Goal: Transaction & Acquisition: Purchase product/service

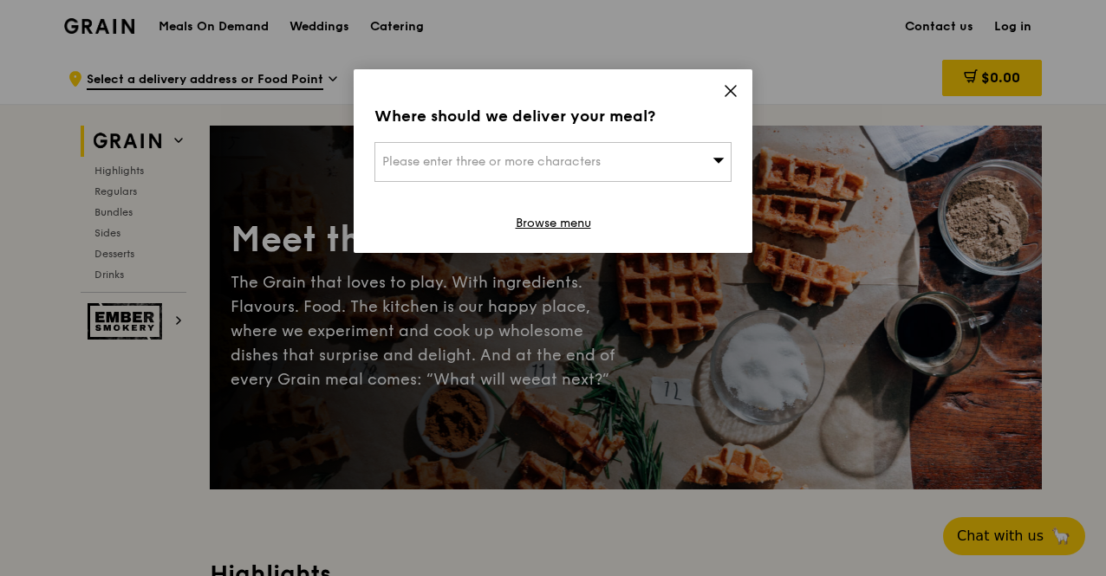
click at [555, 157] on span "Please enter three or more characters" at bounding box center [491, 161] width 218 height 15
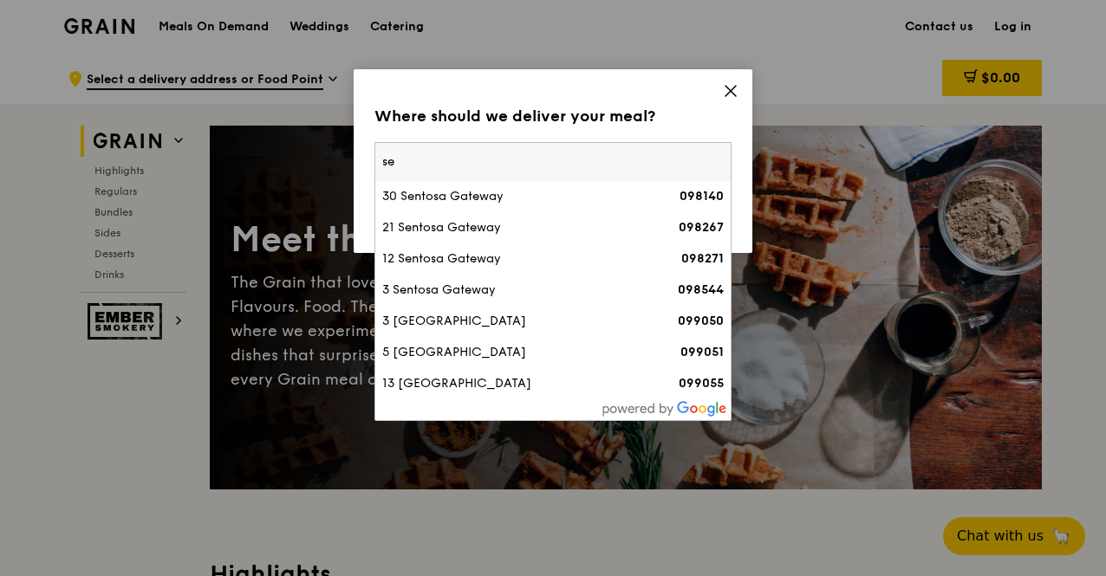
type input "s"
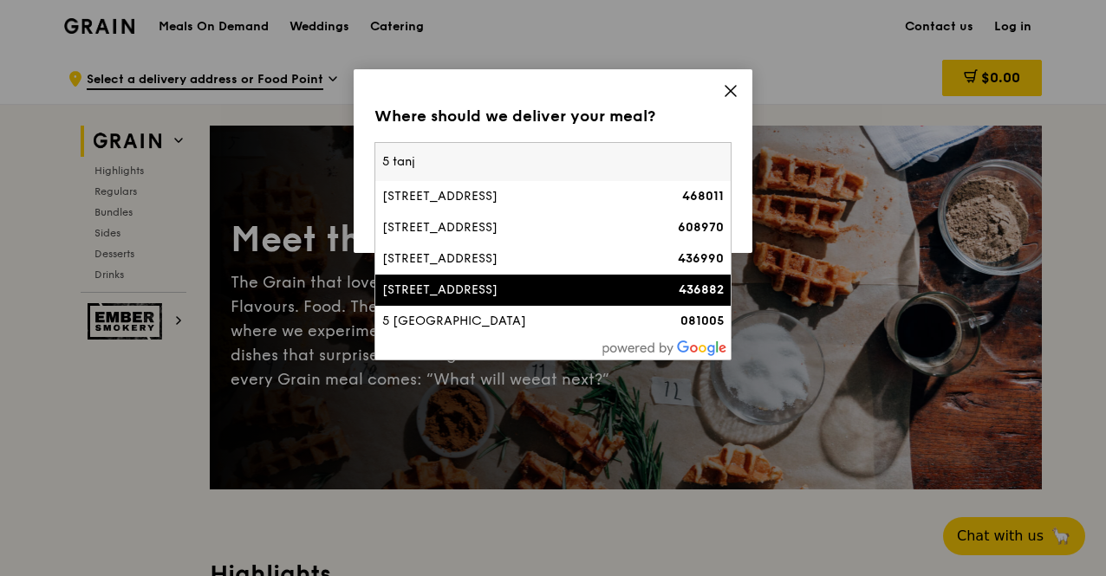
type input "5 tanj"
click at [480, 285] on div "[STREET_ADDRESS]" at bounding box center [510, 290] width 257 height 17
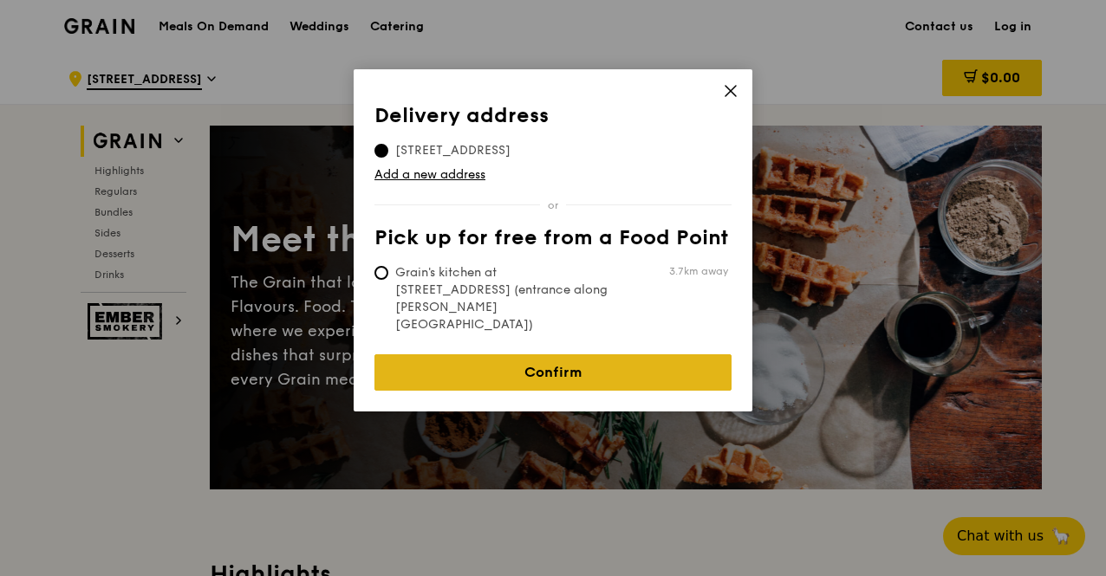
click at [547, 355] on link "Confirm" at bounding box center [552, 373] width 357 height 36
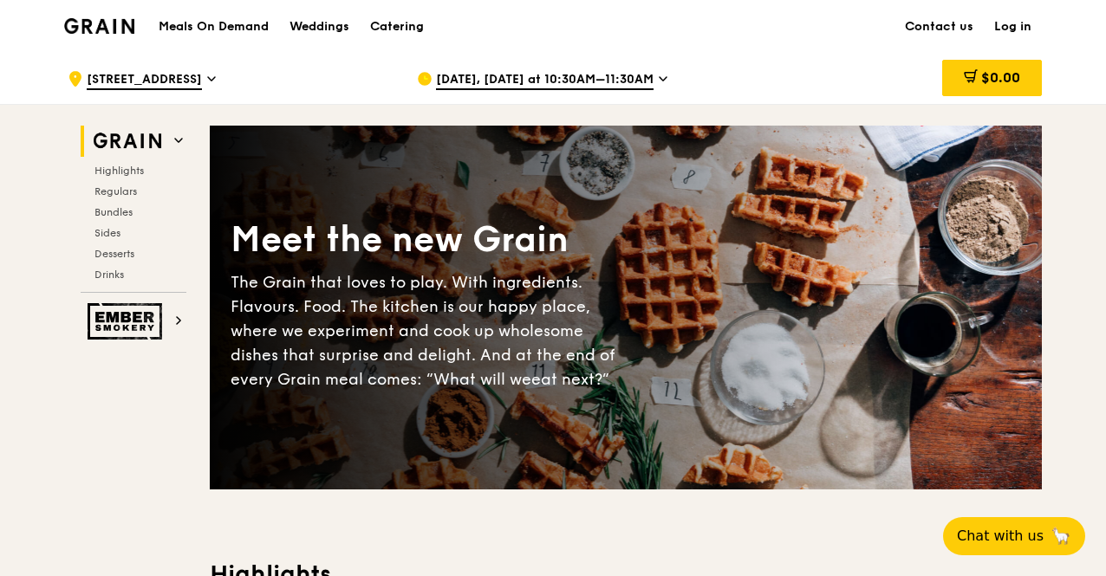
click at [614, 78] on span "[DATE], [DATE] at 10:30AM–11:30AM" at bounding box center [545, 80] width 218 height 19
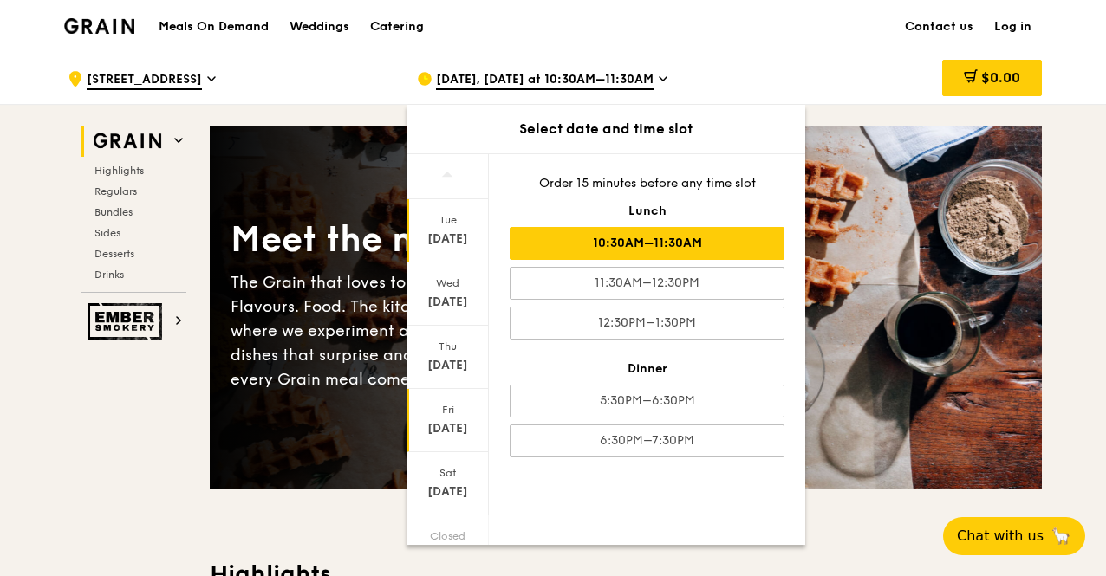
click at [454, 427] on div "[DATE]" at bounding box center [447, 428] width 77 height 17
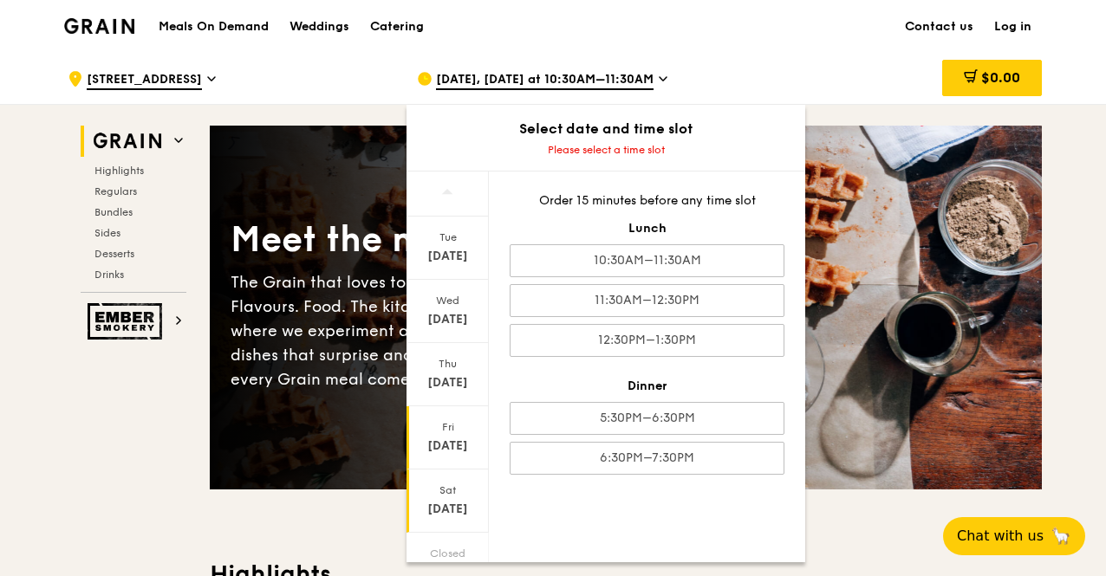
click at [455, 505] on div "[DATE]" at bounding box center [447, 509] width 77 height 17
click at [609, 81] on span "[DATE], [DATE] at 10:30AM–11:30AM" at bounding box center [545, 80] width 218 height 19
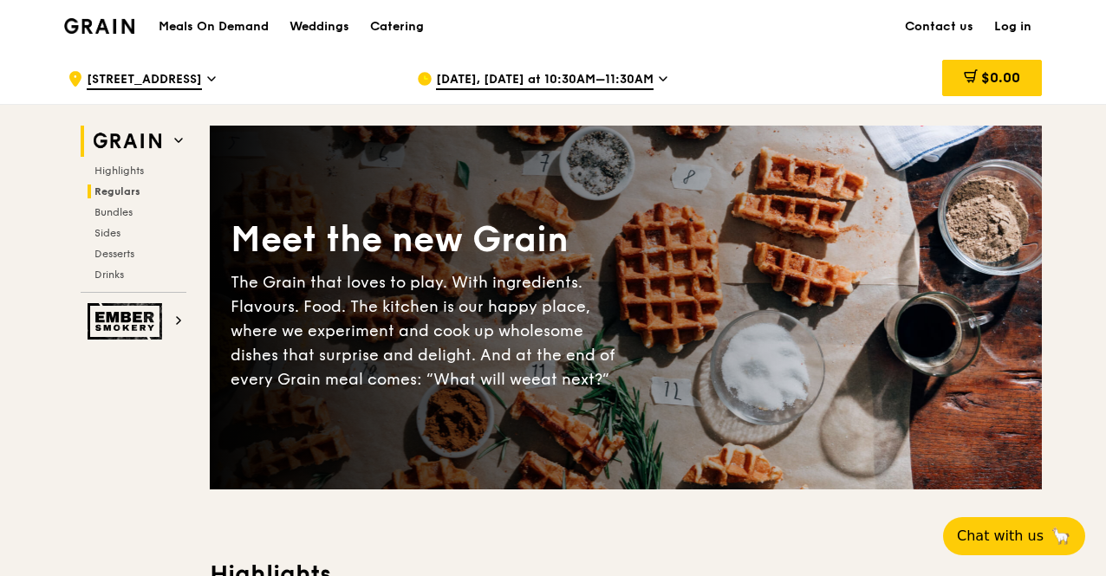
click at [122, 190] on span "Regulars" at bounding box center [117, 192] width 46 height 12
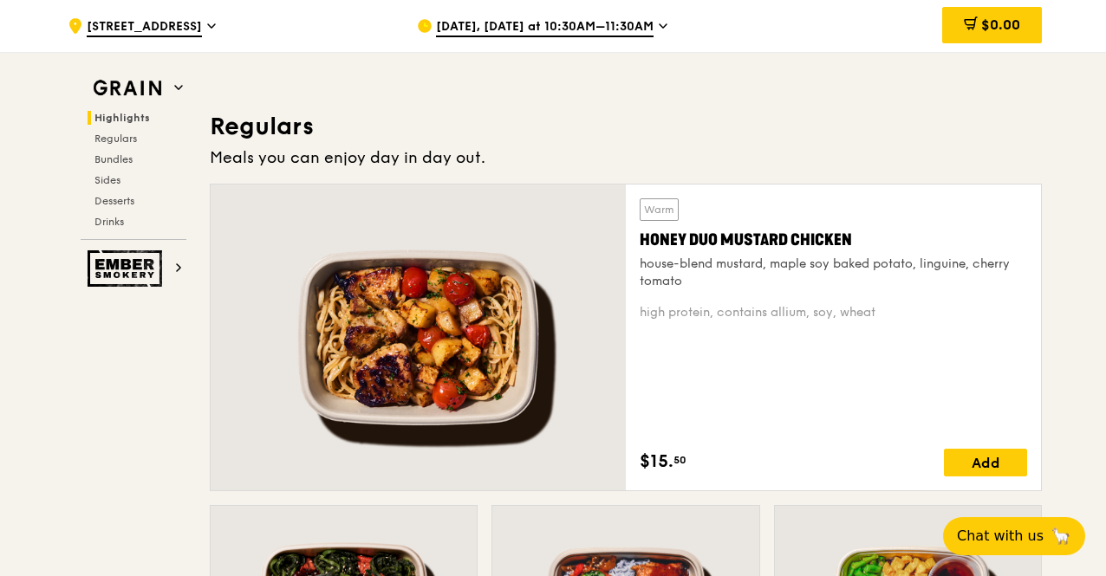
scroll to position [1468, 0]
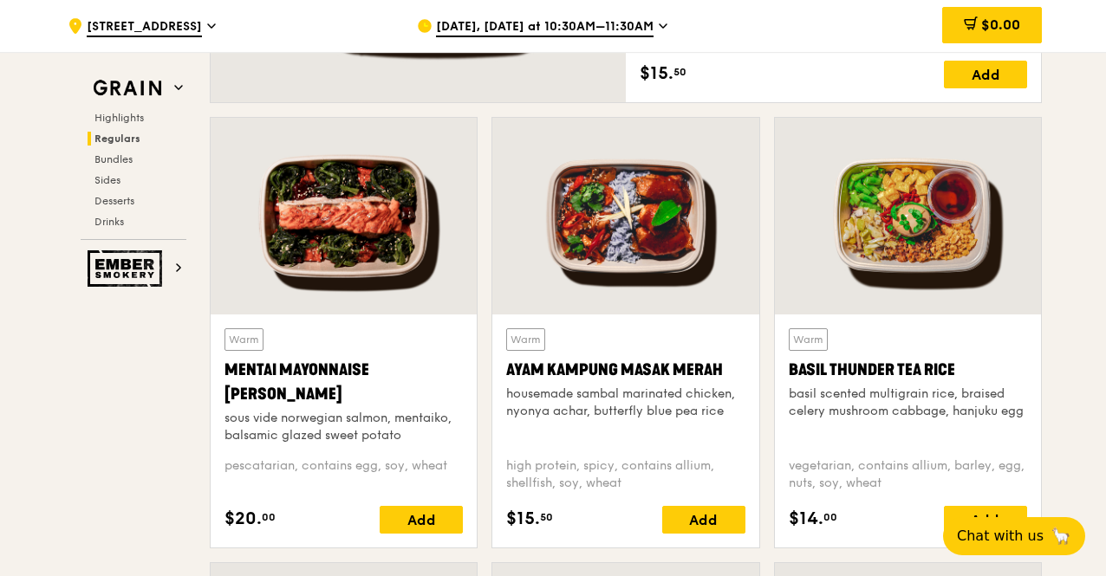
click at [361, 412] on div "sous vide norwegian salmon, mentaiko, balsamic glazed sweet potato" at bounding box center [344, 427] width 238 height 35
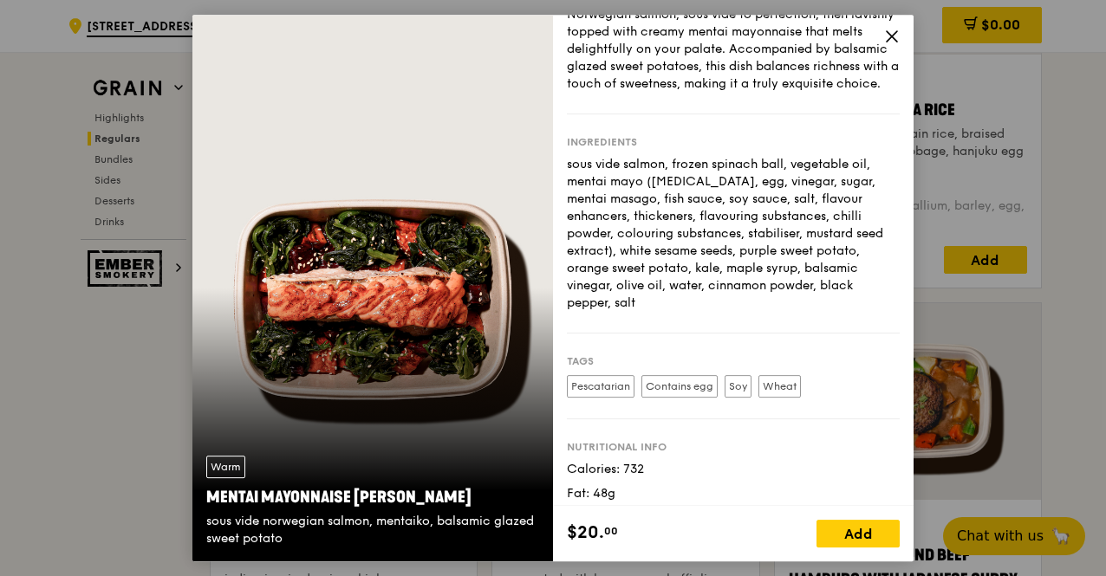
scroll to position [157, 0]
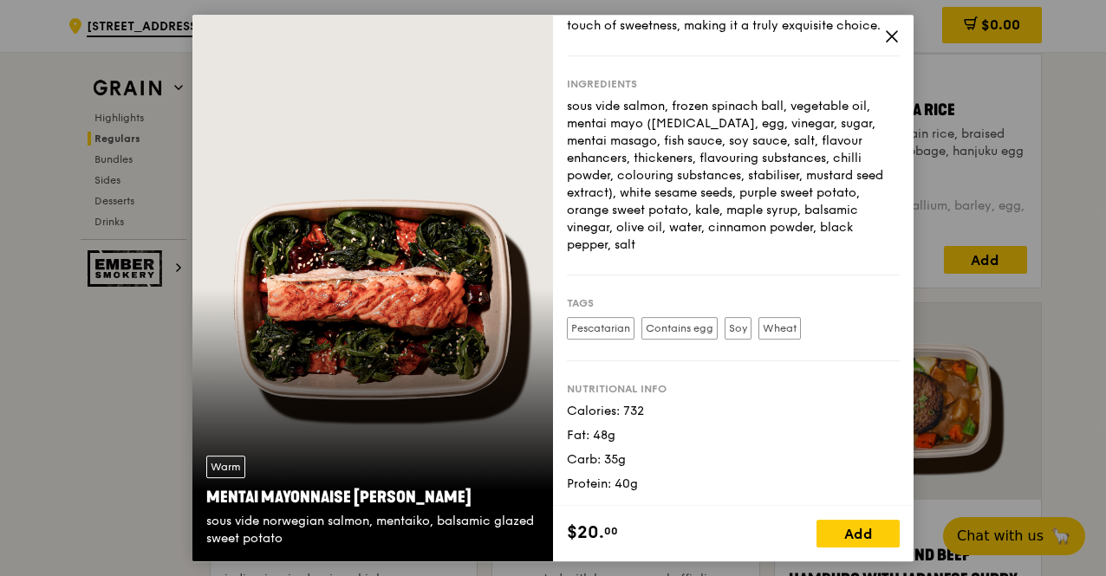
click at [895, 31] on icon at bounding box center [892, 37] width 16 height 16
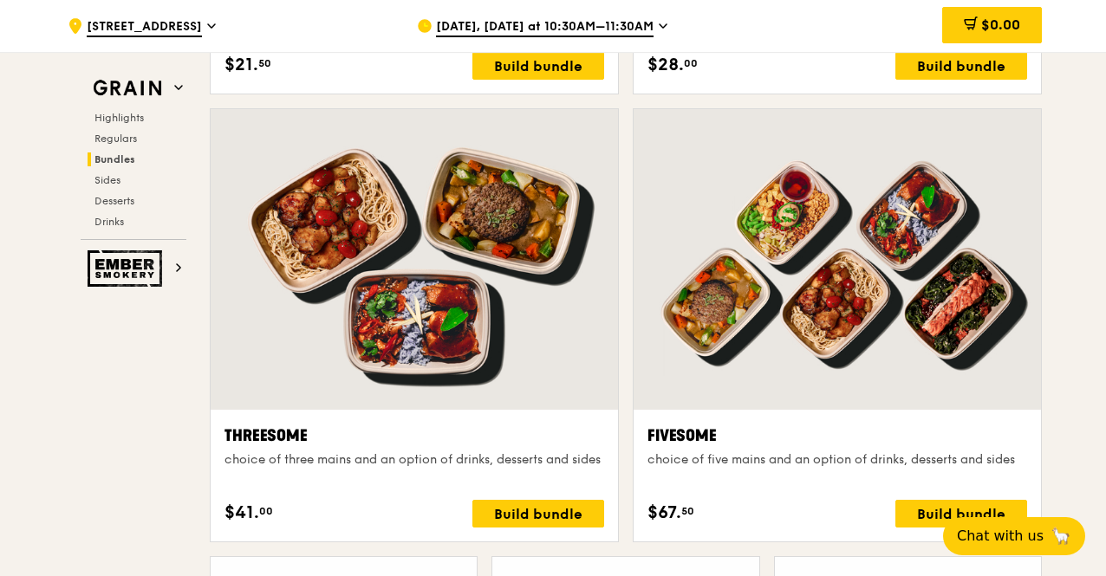
scroll to position [2942, 0]
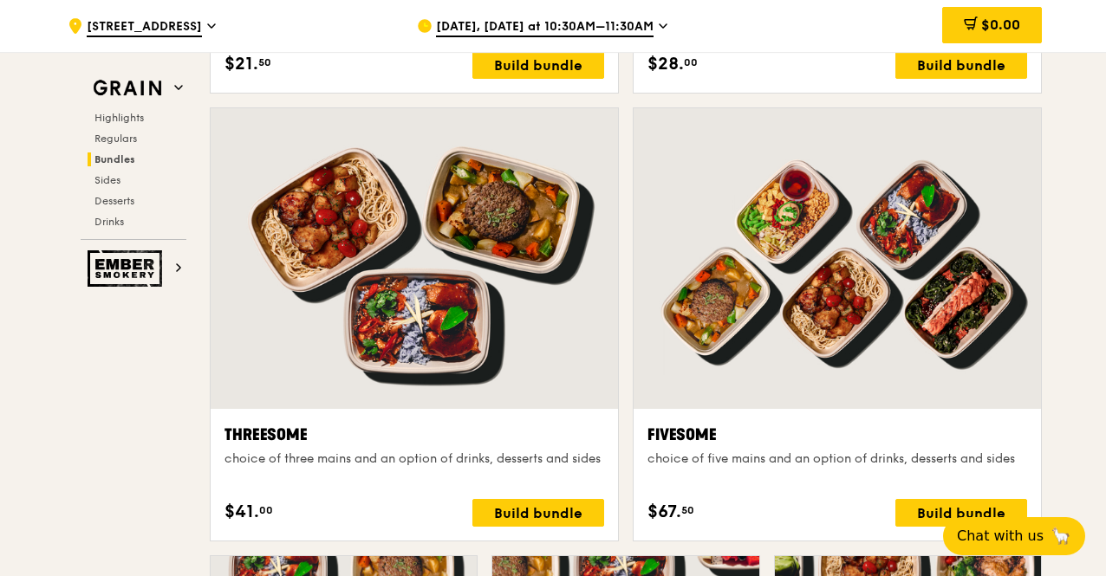
drag, startPoint x: 850, startPoint y: 207, endPoint x: 99, endPoint y: 412, distance: 778.9
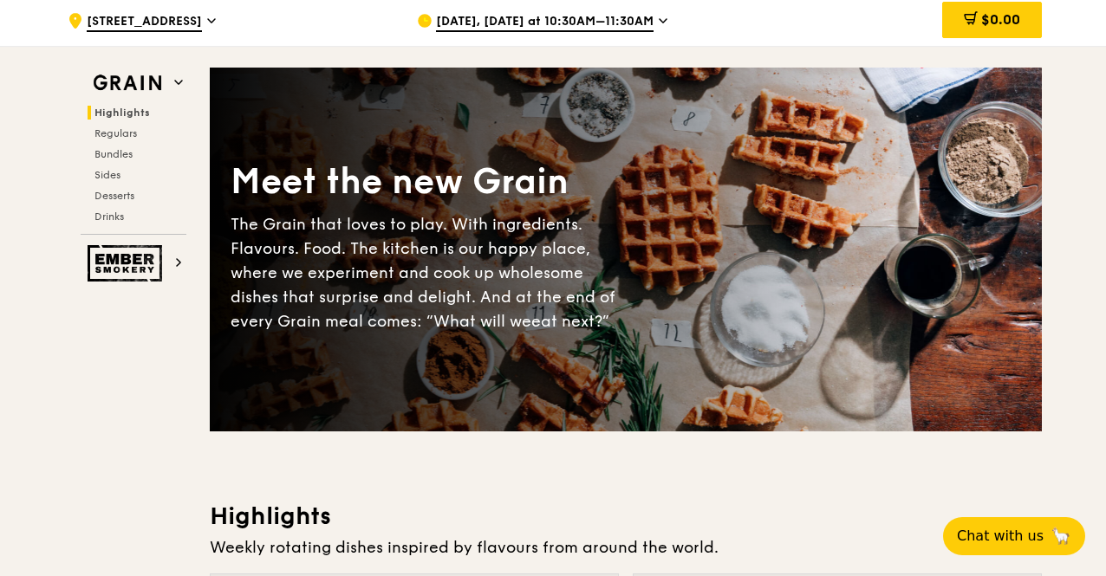
scroll to position [0, 0]
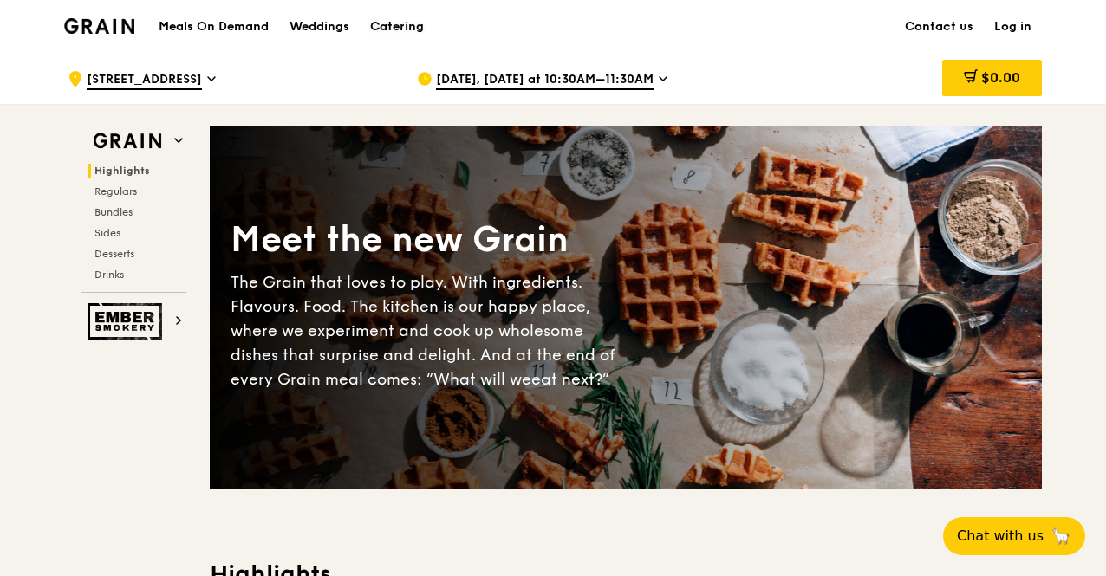
click at [409, 23] on div "Catering" at bounding box center [397, 27] width 54 height 52
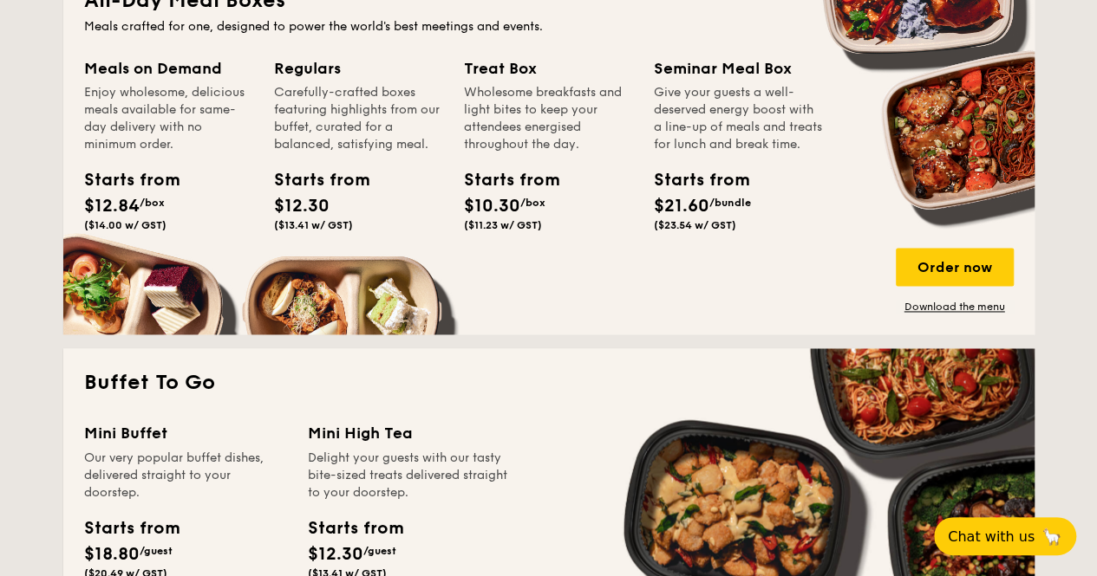
scroll to position [1214, 0]
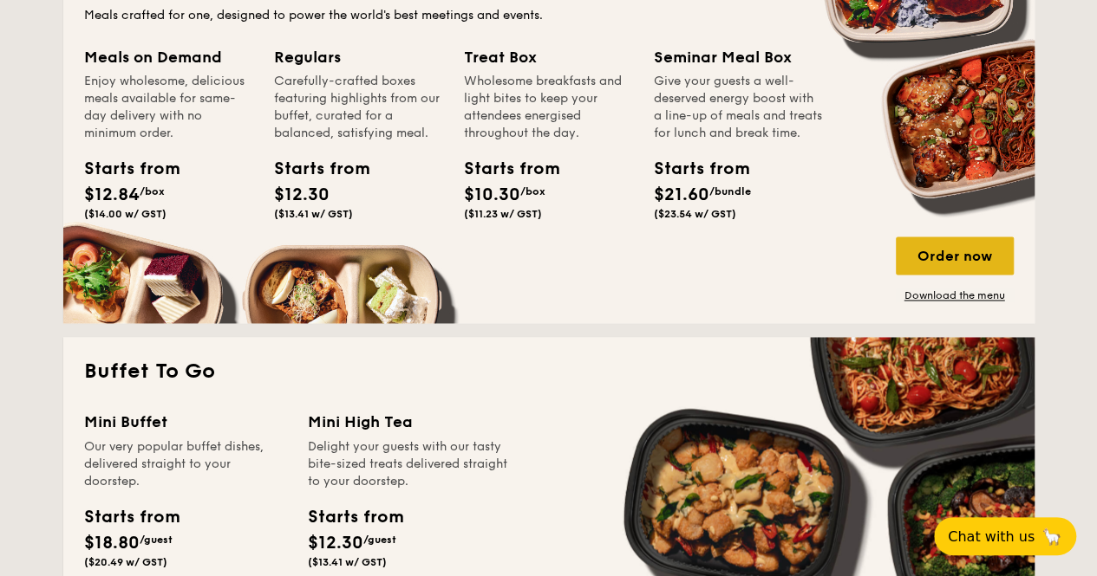
drag, startPoint x: 952, startPoint y: 266, endPoint x: 911, endPoint y: 271, distance: 41.1
click at [952, 266] on div "Order now" at bounding box center [954, 256] width 118 height 38
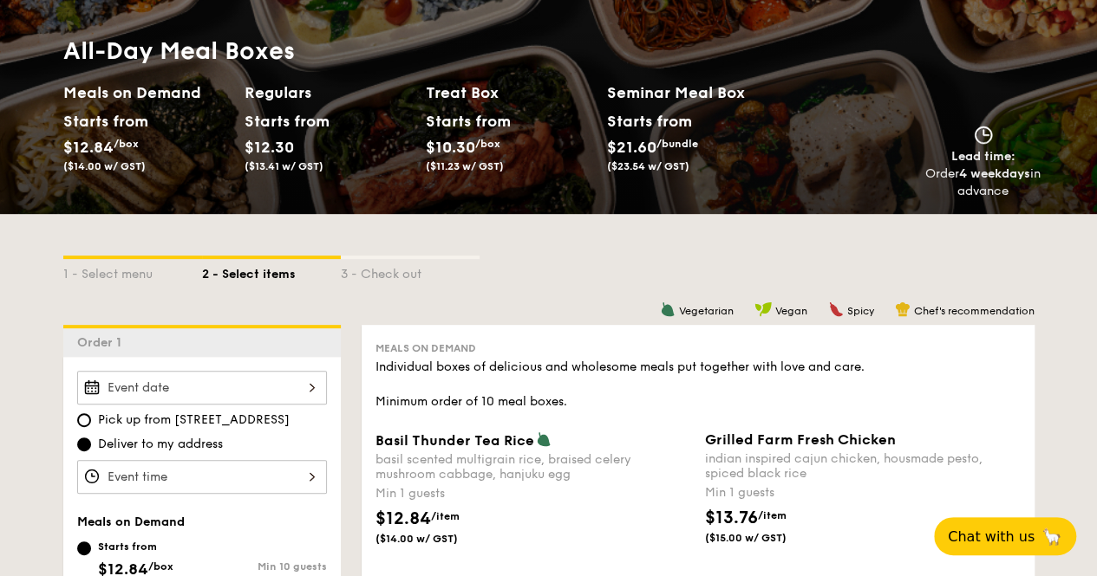
scroll to position [260, 0]
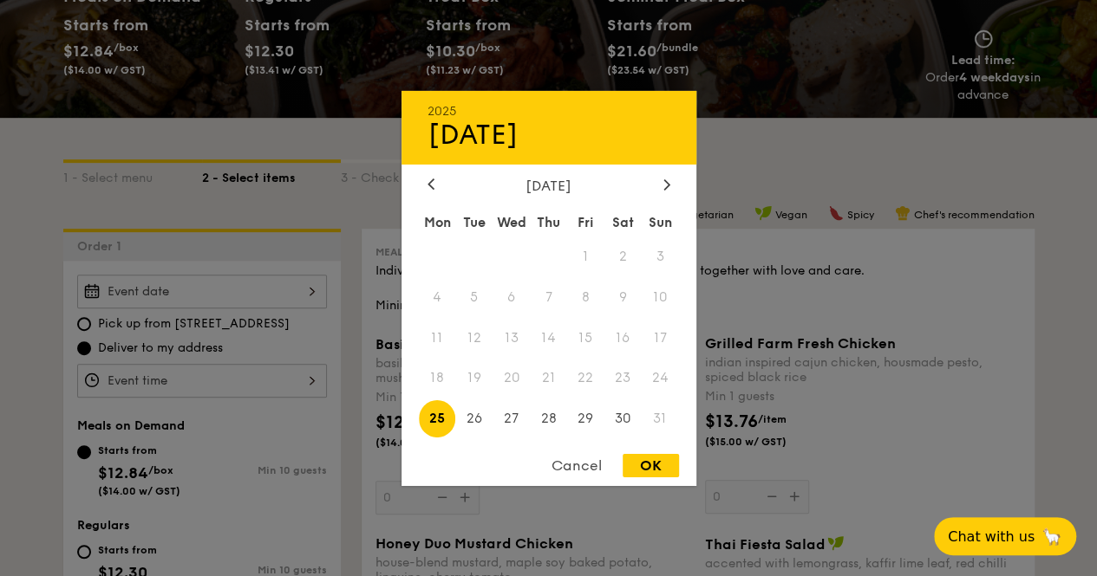
click at [233, 289] on div "2025 Aug 25 August 2025 Mon Tue Wed Thu Fri Sat Sun 1 2 3 4 5 6 7 8 9 10 11 12 …" at bounding box center [202, 292] width 250 height 34
click at [664, 382] on span "24" at bounding box center [659, 378] width 37 height 37
drag, startPoint x: 593, startPoint y: 384, endPoint x: 612, endPoint y: 377, distance: 20.3
click at [593, 384] on span "22" at bounding box center [585, 378] width 37 height 37
click at [628, 374] on span "23" at bounding box center [622, 378] width 37 height 37
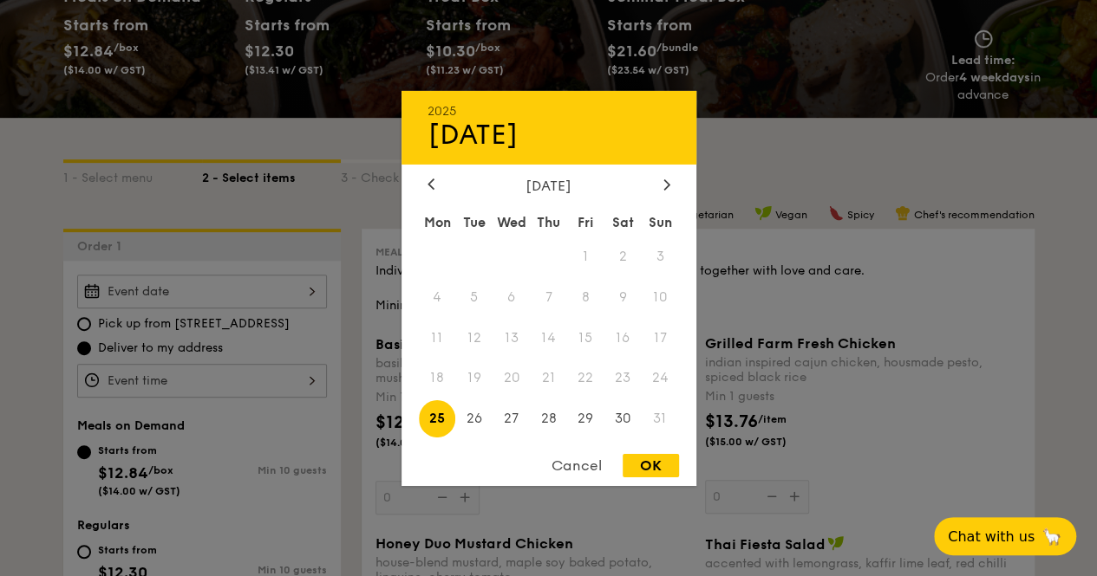
click at [654, 377] on span "24" at bounding box center [659, 378] width 37 height 37
click at [609, 384] on span "23" at bounding box center [622, 378] width 37 height 37
click at [43, 232] on div at bounding box center [548, 288] width 1097 height 576
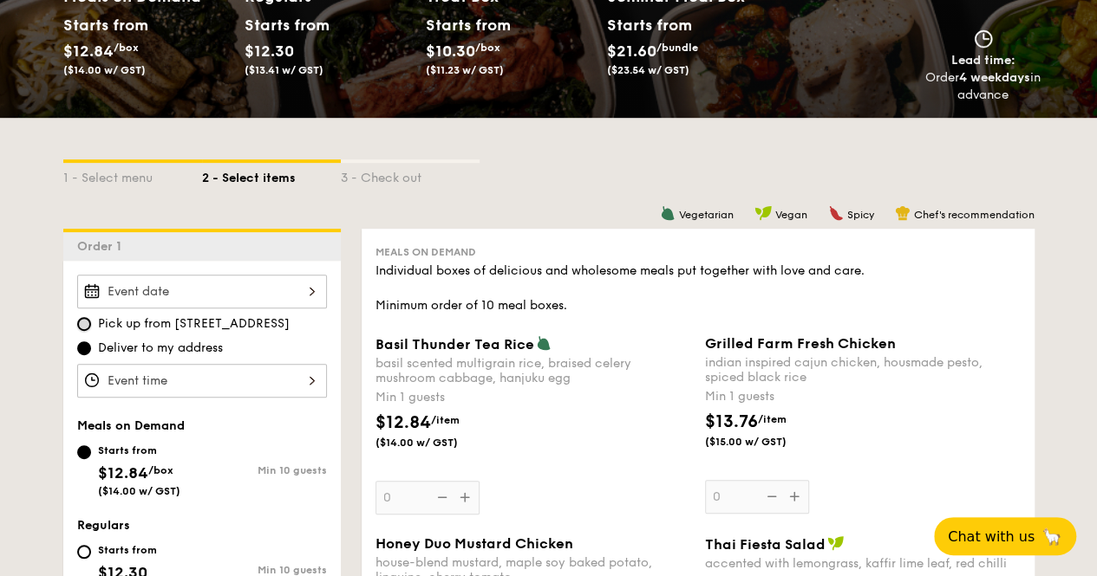
click at [88, 318] on input "Pick up from 5 Burn Road #05-01" at bounding box center [84, 324] width 14 height 14
radio input "true"
click at [175, 294] on div at bounding box center [202, 292] width 250 height 34
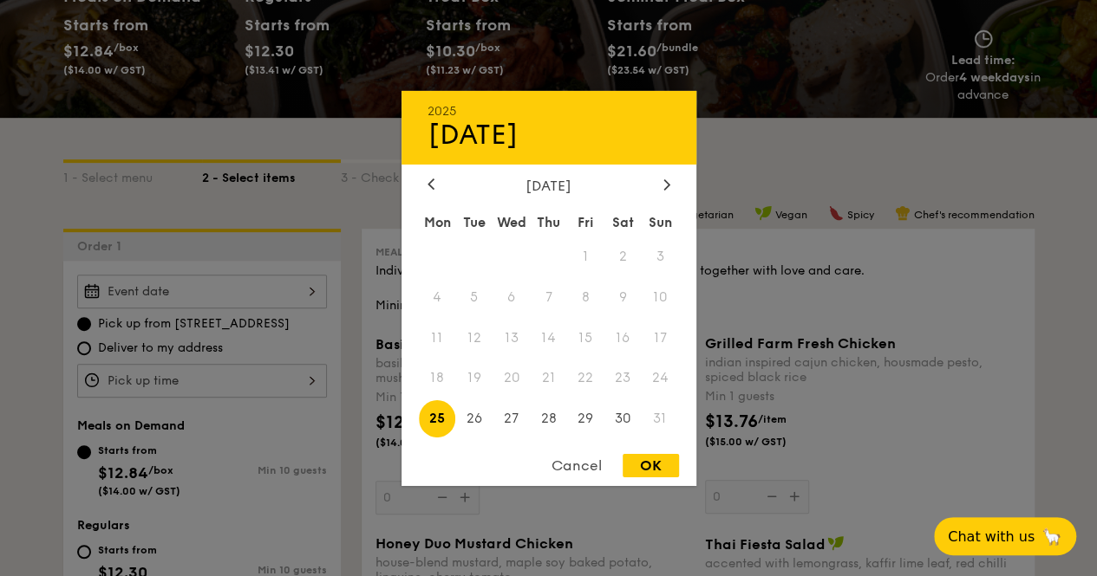
click at [21, 314] on div at bounding box center [548, 288] width 1097 height 576
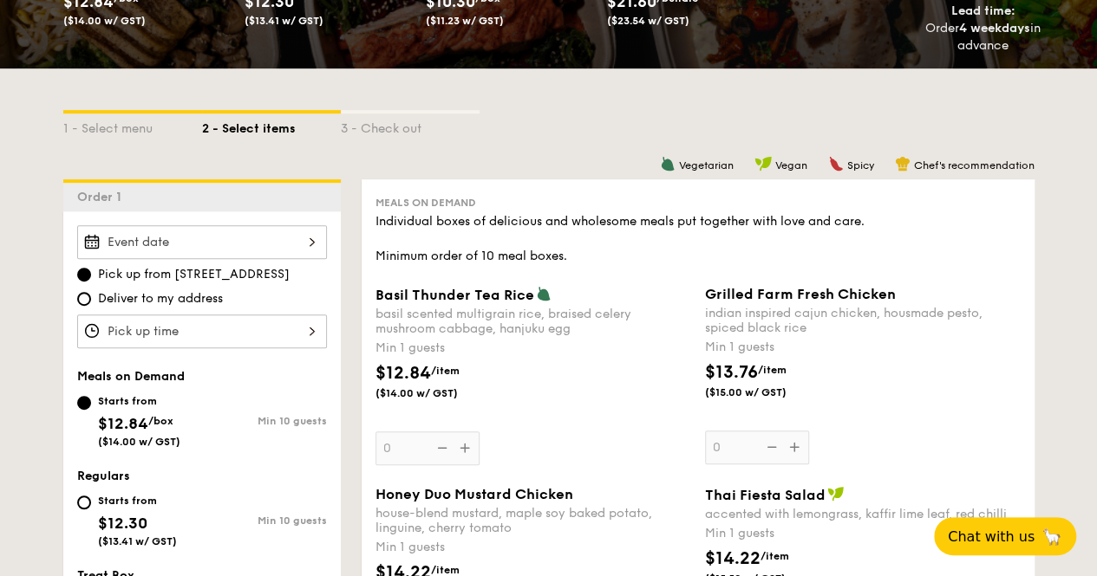
scroll to position [433, 0]
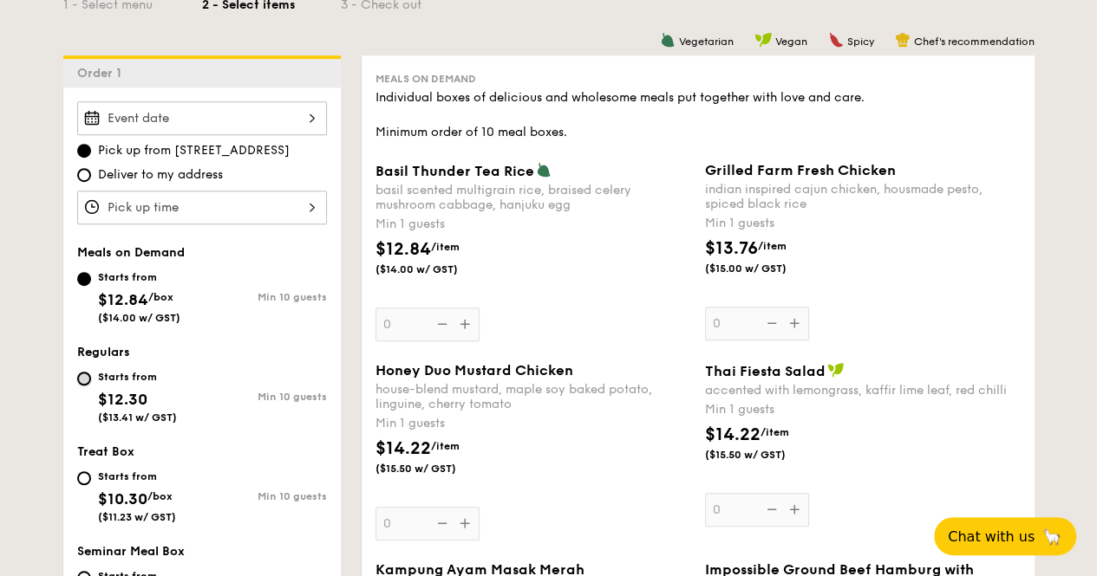
click at [90, 379] on input "Starts from $12.30 ($13.41 w/ GST) Min 10 guests" at bounding box center [84, 379] width 14 height 14
radio input "true"
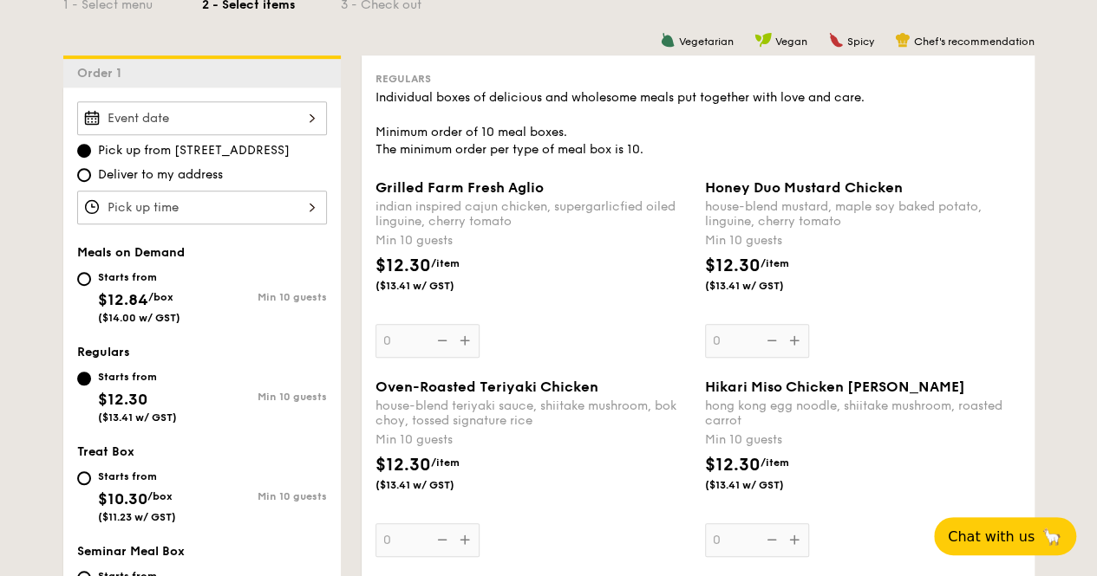
click at [224, 120] on div at bounding box center [202, 118] width 250 height 34
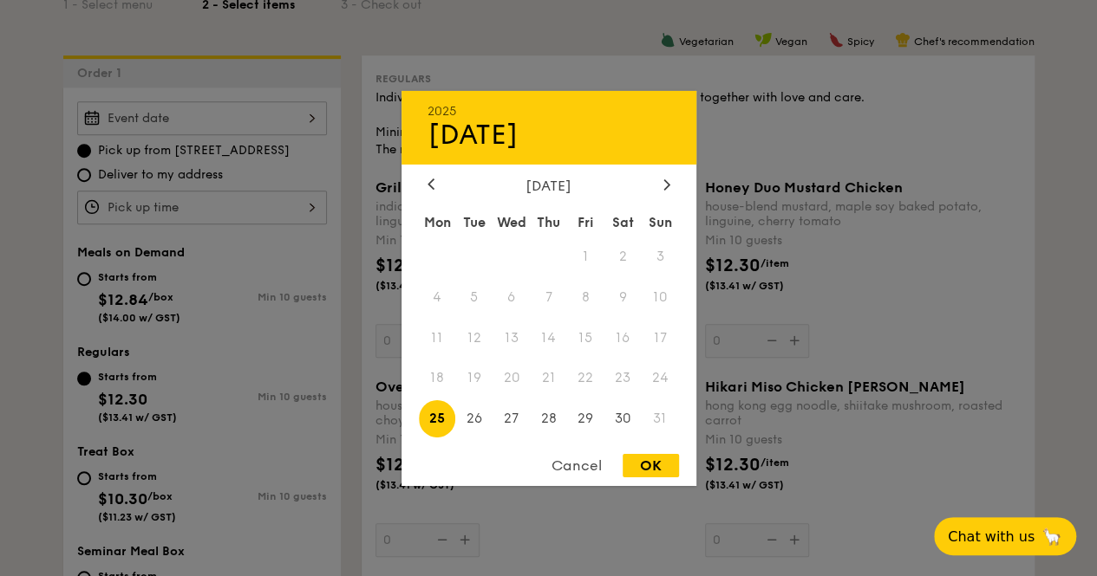
click at [224, 120] on div at bounding box center [548, 288] width 1097 height 576
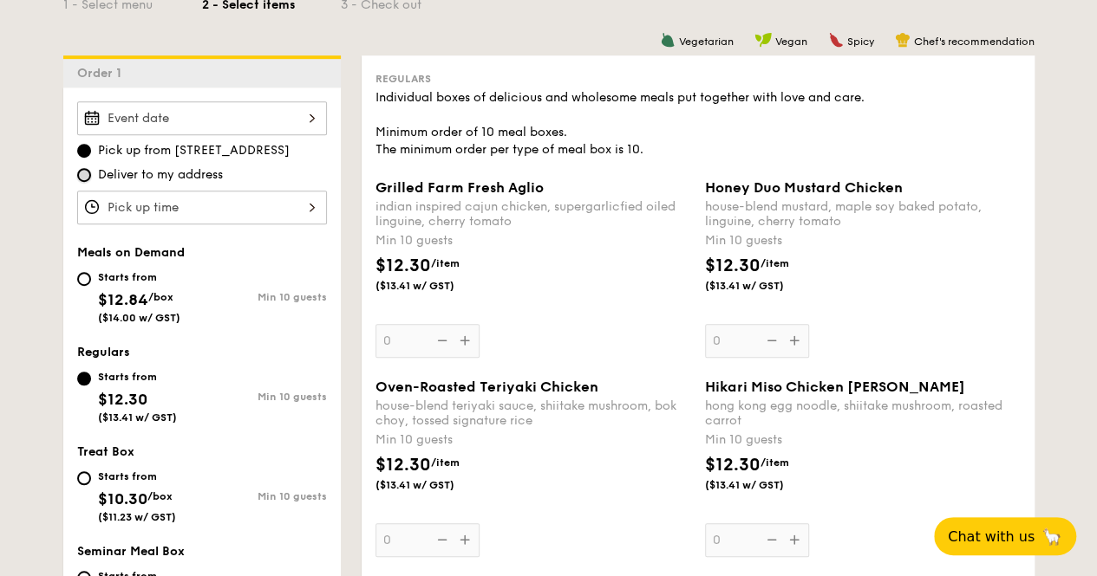
click at [81, 177] on input "Deliver to my address" at bounding box center [84, 175] width 14 height 14
radio input "true"
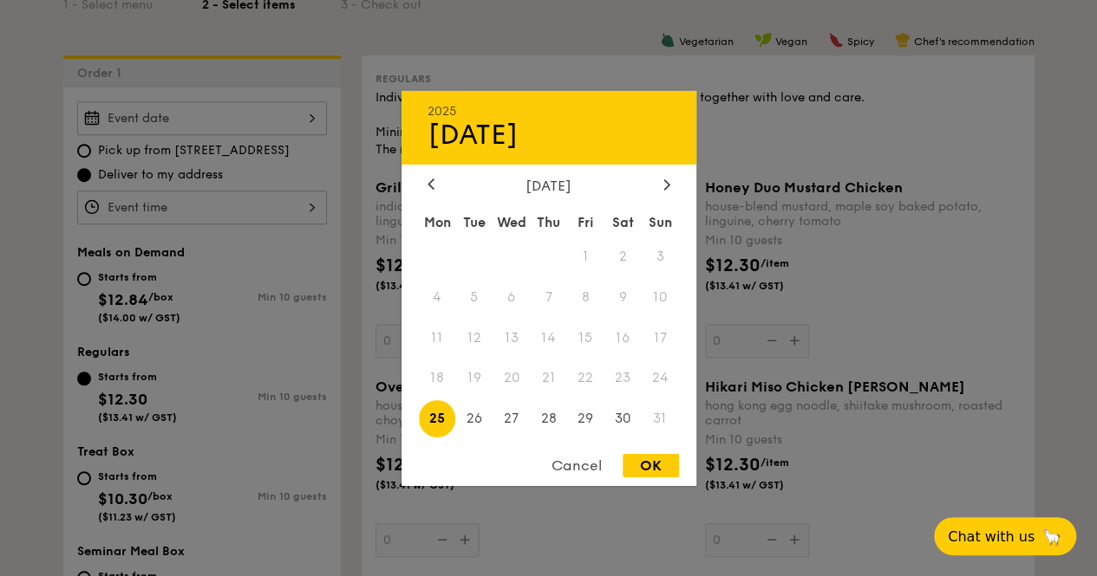
click at [199, 110] on div "2025 Aug 25 August 2025 Mon Tue Wed Thu Fri Sat Sun 1 2 3 4 5 6 7 8 9 10 11 12 …" at bounding box center [202, 118] width 250 height 34
click at [199, 110] on div at bounding box center [548, 288] width 1097 height 576
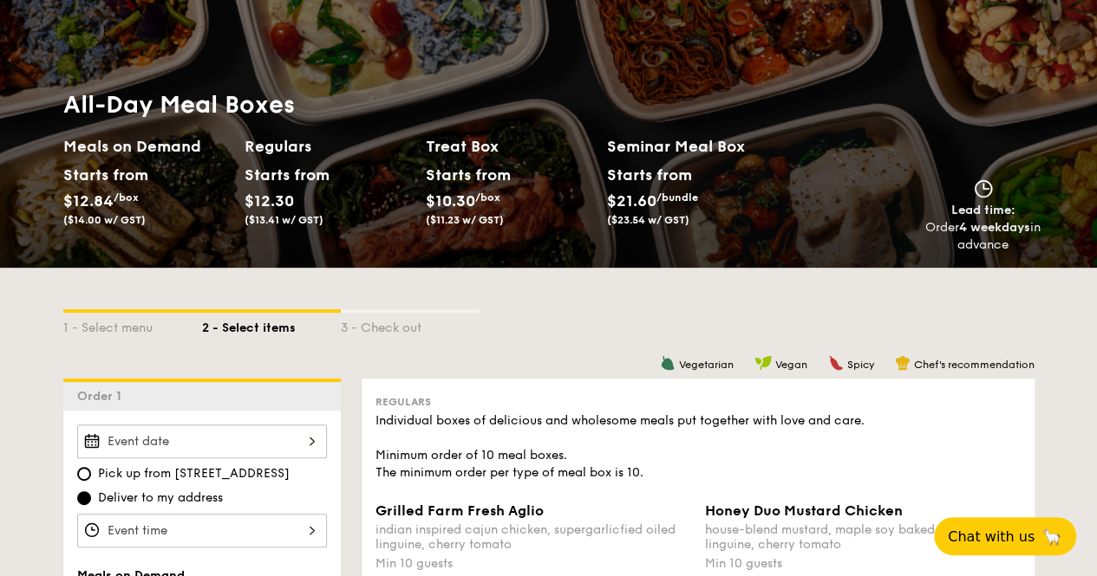
scroll to position [87, 0]
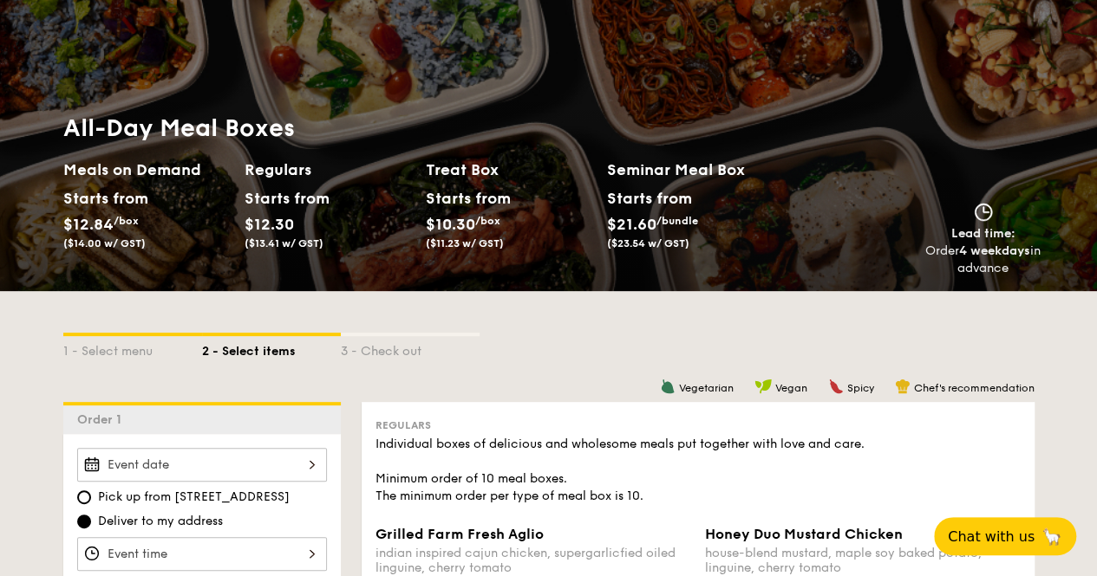
click at [993, 257] on strong "4 weekdays" at bounding box center [994, 251] width 71 height 15
drag, startPoint x: 983, startPoint y: 255, endPoint x: 1012, endPoint y: 266, distance: 31.6
click at [1012, 266] on div "Order 4 weekdays in advance" at bounding box center [983, 260] width 116 height 35
